Goal: Task Accomplishment & Management: Use online tool/utility

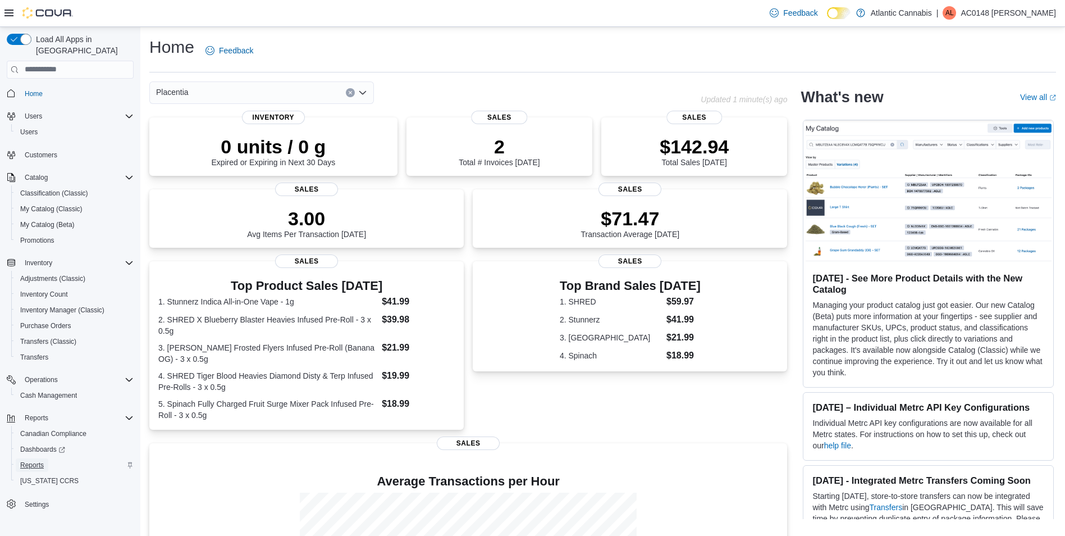
click at [40, 460] on span "Reports" at bounding box center [32, 464] width 24 height 9
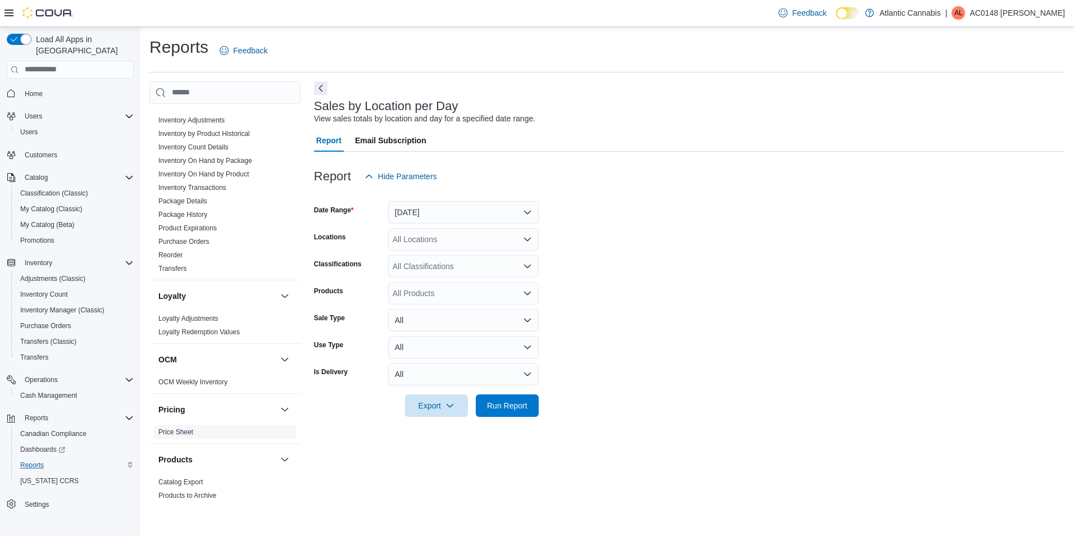
scroll to position [562, 0]
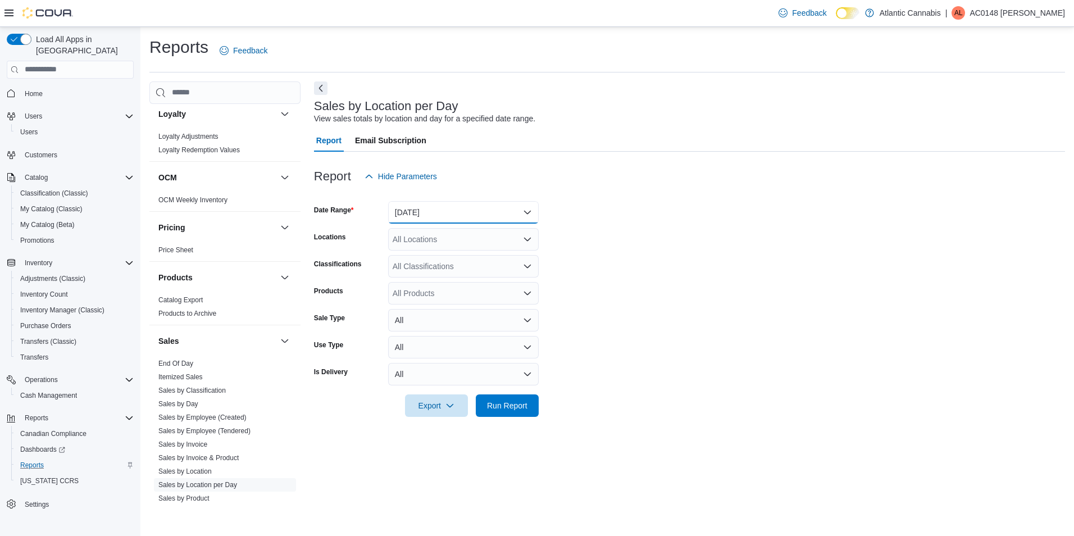
click at [530, 214] on button "[DATE]" at bounding box center [463, 212] width 151 height 22
click at [529, 214] on button "[DATE]" at bounding box center [463, 212] width 151 height 22
click at [529, 209] on button "[DATE]" at bounding box center [463, 212] width 151 height 22
click at [530, 209] on button "[DATE]" at bounding box center [463, 212] width 151 height 22
click at [530, 213] on button "[DATE]" at bounding box center [463, 212] width 151 height 22
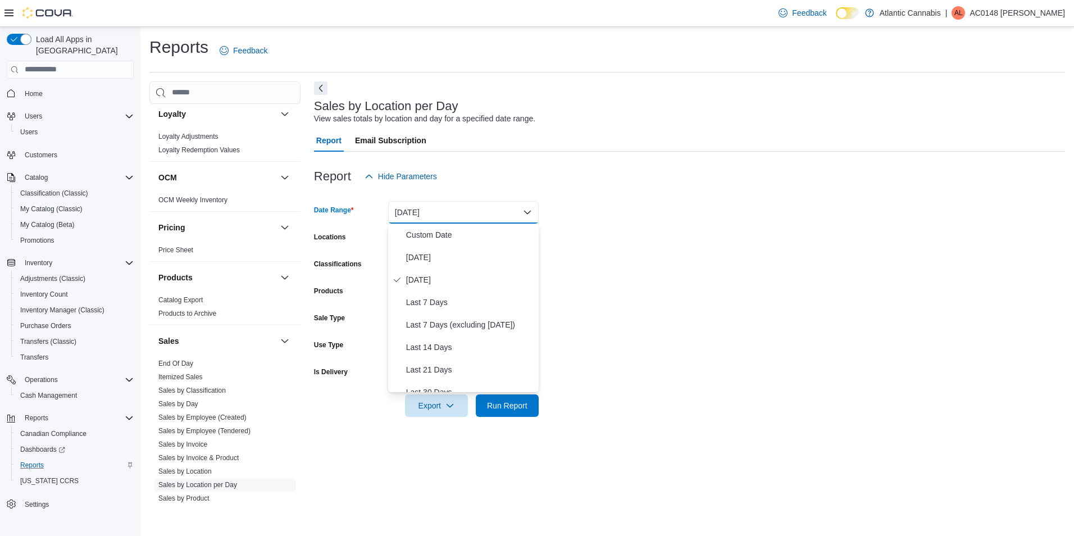
click at [530, 213] on button "[DATE]" at bounding box center [463, 212] width 151 height 22
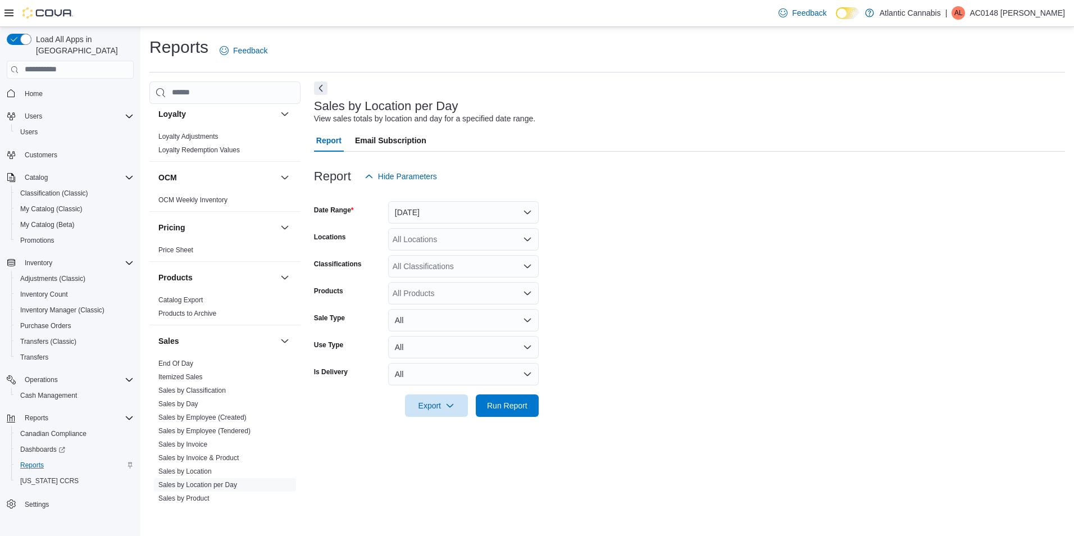
click at [523, 235] on icon "Open list of options" at bounding box center [527, 239] width 9 height 9
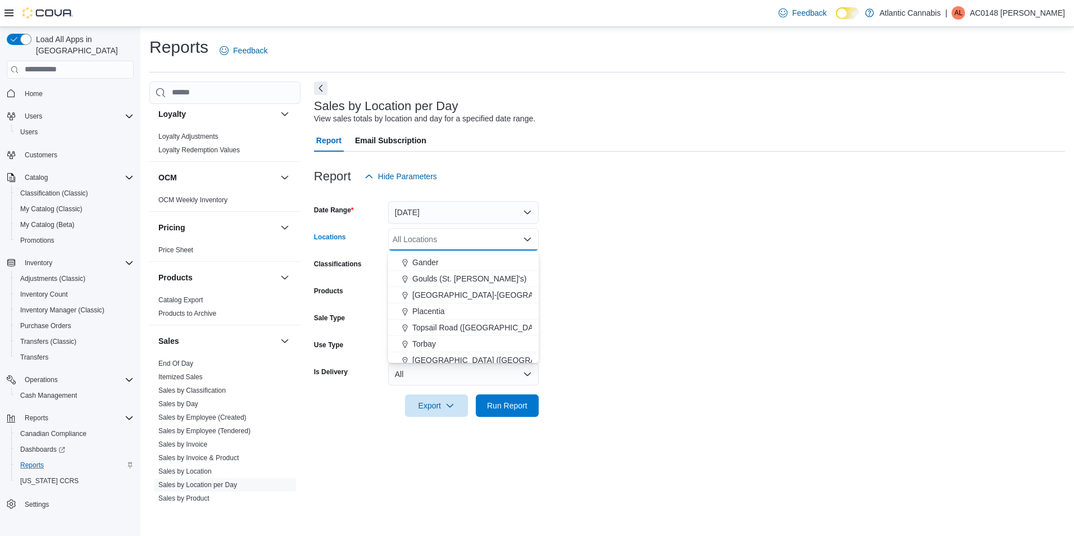
scroll to position [67, 0]
click at [447, 304] on div "Placentia" at bounding box center [463, 305] width 137 height 11
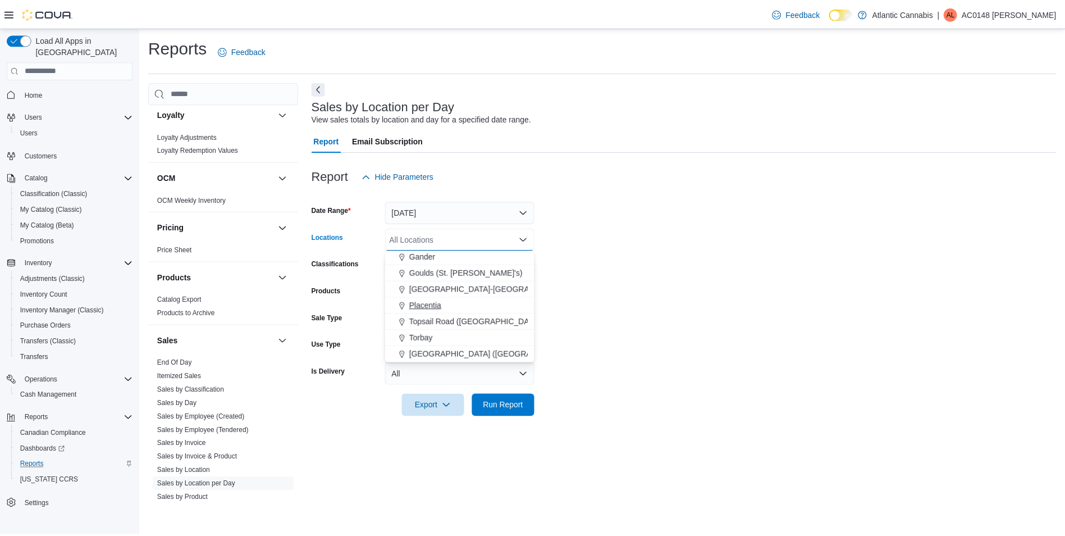
scroll to position [51, 0]
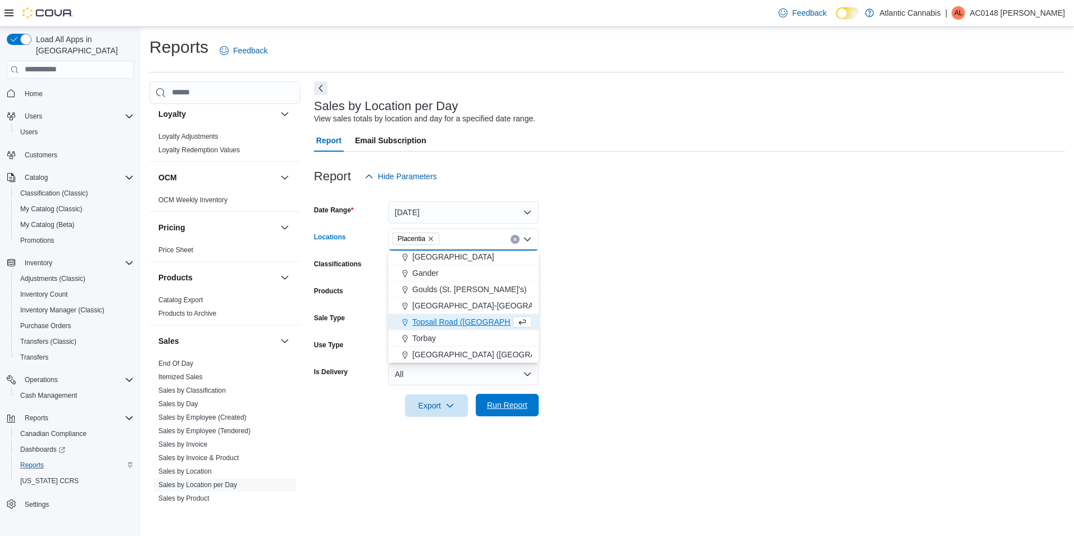
click at [523, 407] on span "Run Report" at bounding box center [507, 404] width 40 height 11
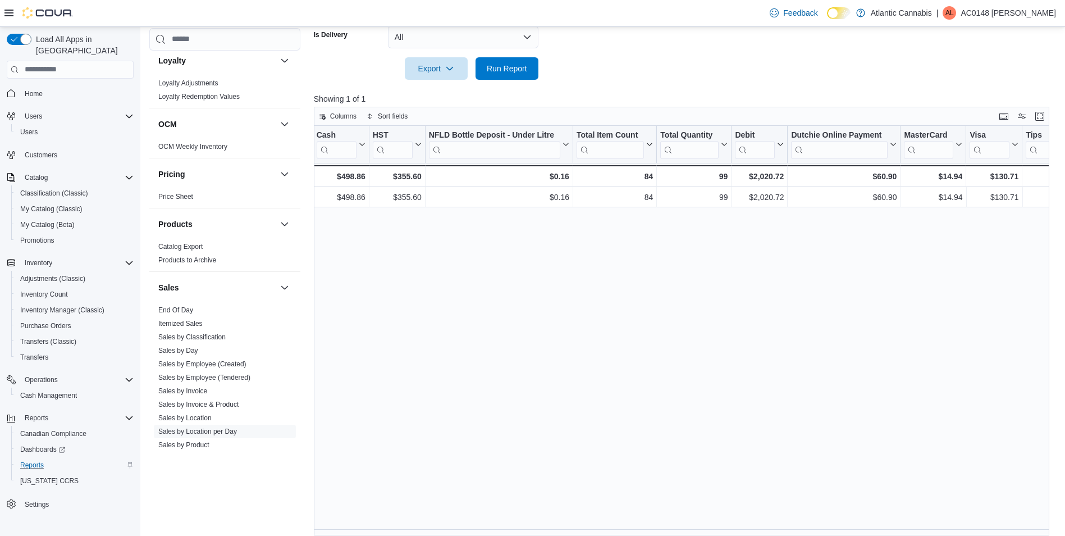
scroll to position [0, 1510]
